Goal: Navigation & Orientation: Understand site structure

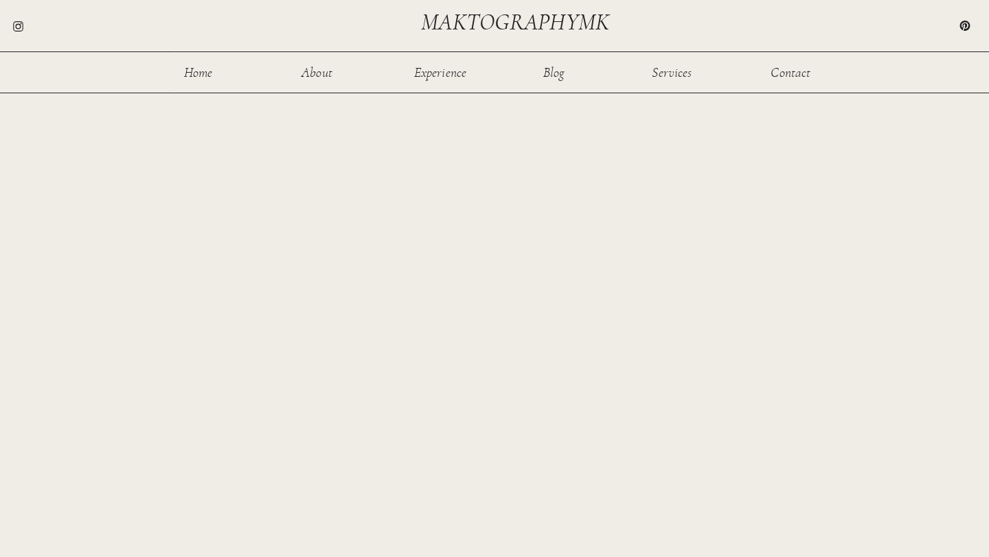
scroll to position [783, 0]
click at [230, 301] on div "Home About Experience Services Contact Blog maktographymk We'll capture all the…" at bounding box center [494, 122] width 989 height 1811
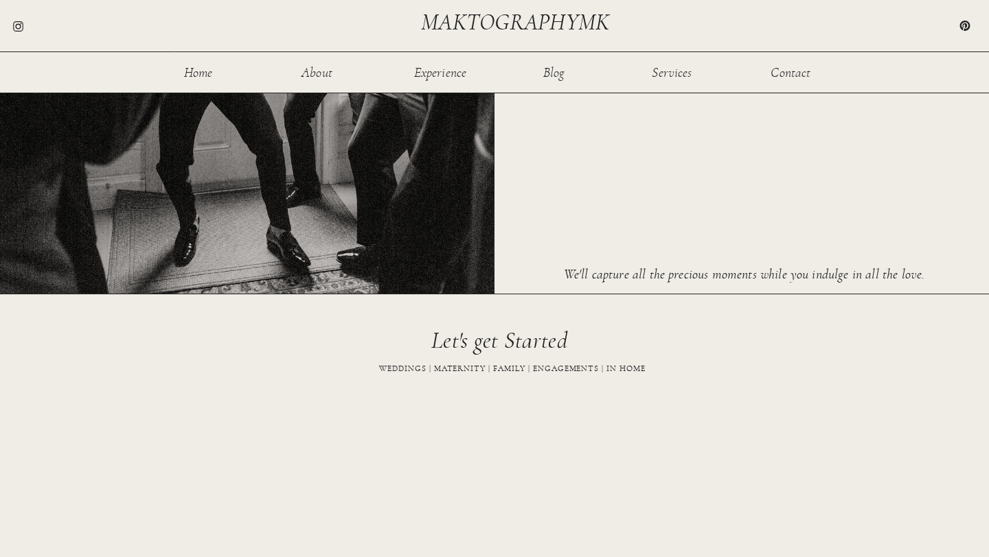
scroll to position [340, 0]
click at [182, 64] on div at bounding box center [247, 24] width 494 height 543
click at [194, 70] on nav "Home" at bounding box center [198, 72] width 45 height 12
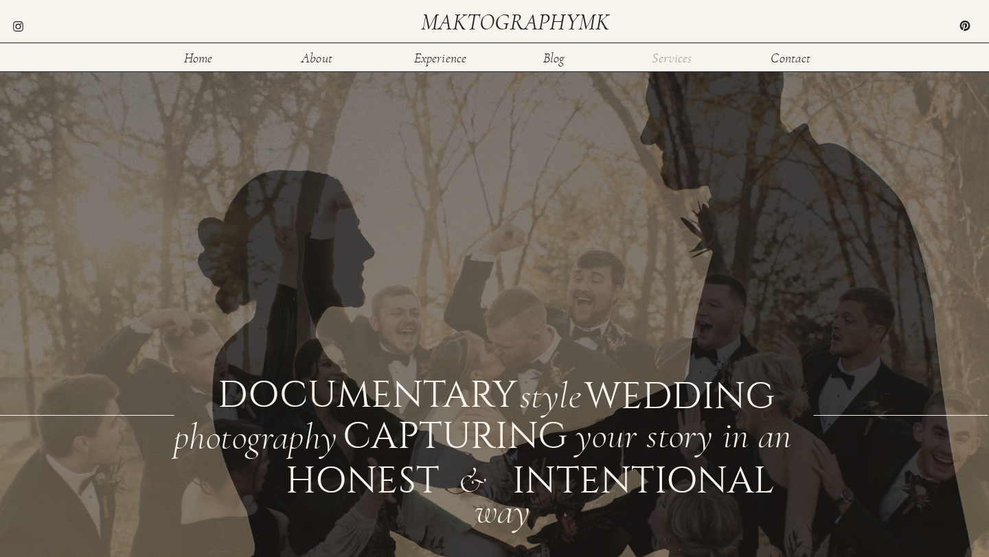
click at [670, 54] on nav "Services" at bounding box center [671, 57] width 45 height 12
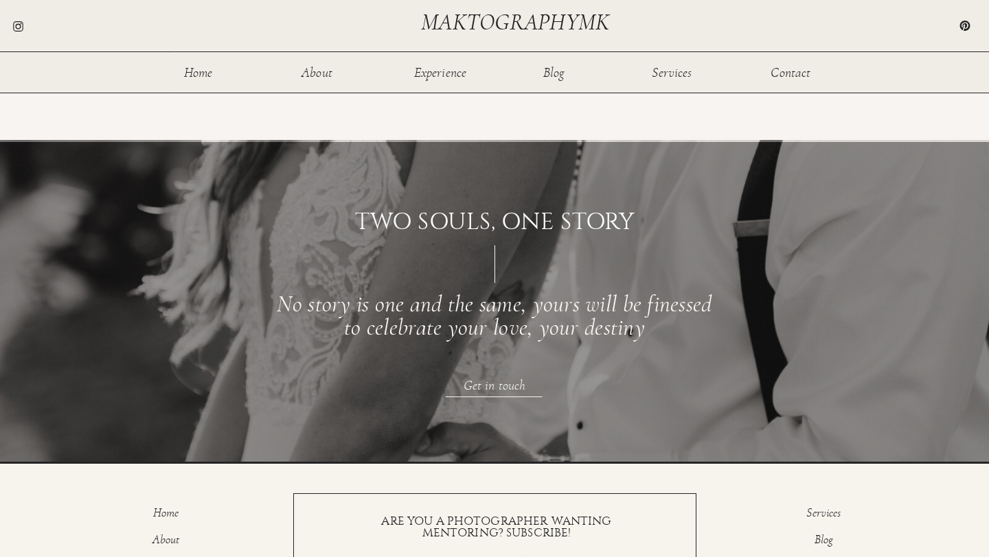
scroll to position [1706, 0]
